Goal: Task Accomplishment & Management: Manage account settings

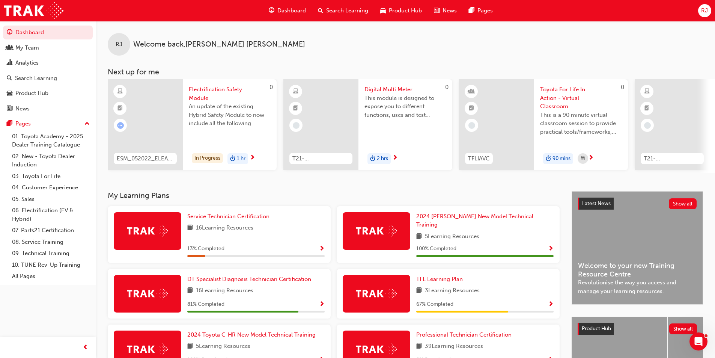
click at [708, 11] on span "RJ" at bounding box center [704, 10] width 7 height 9
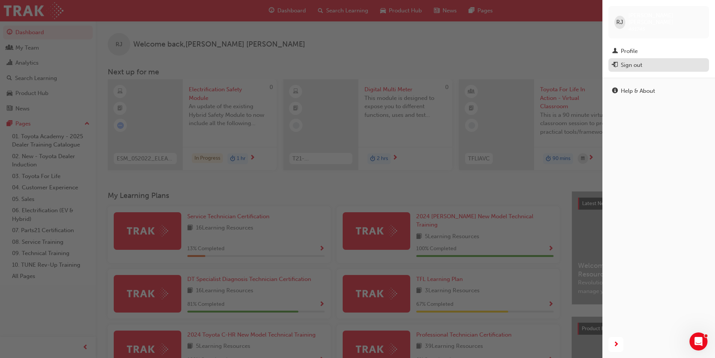
click at [644, 60] on div "Sign out" at bounding box center [658, 64] width 93 height 9
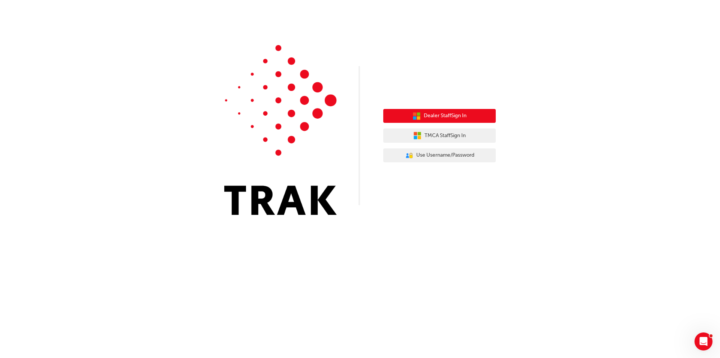
click at [440, 114] on span "Dealer Staff Sign In" at bounding box center [445, 115] width 43 height 9
